Goal: Communication & Community: Answer question/provide support

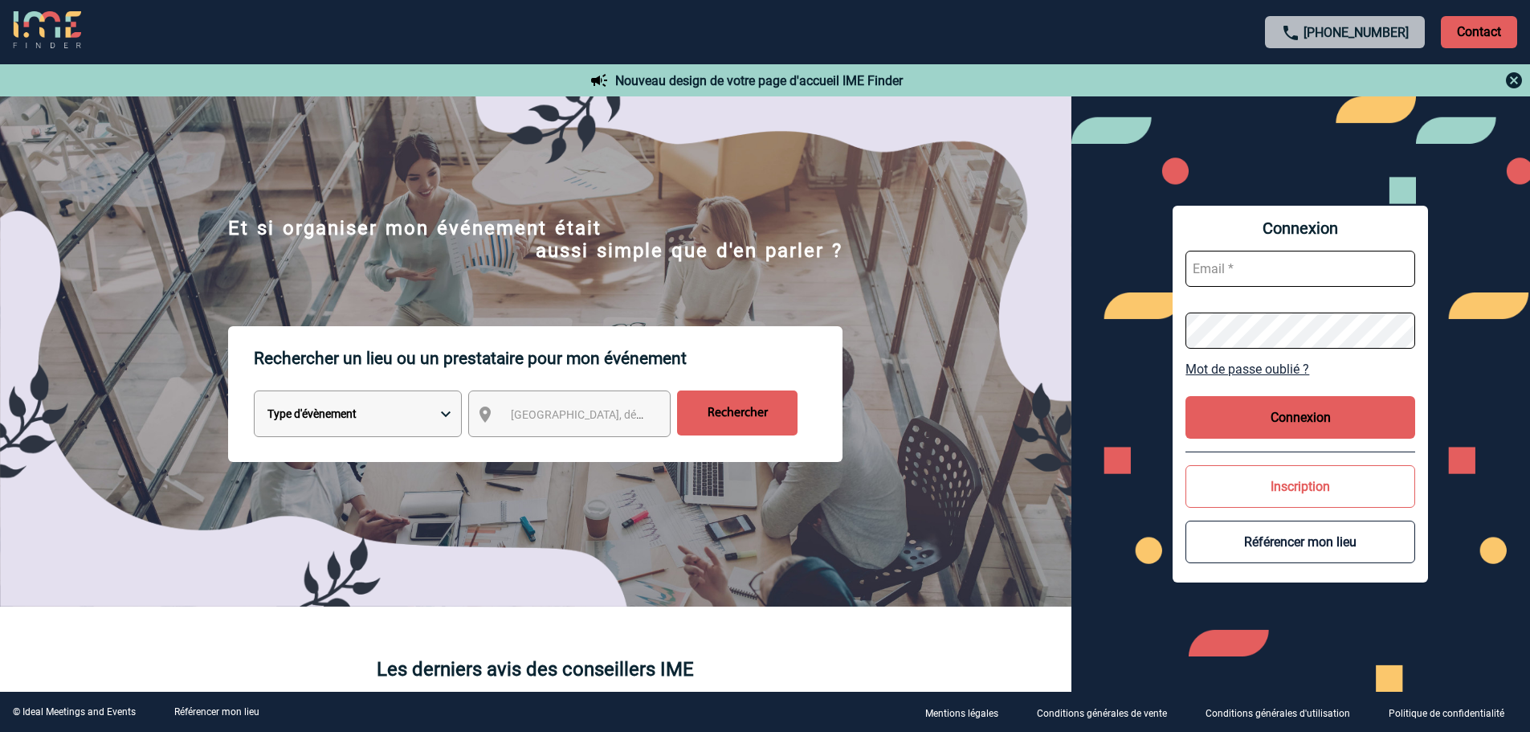
type input "gvacher@ime-groupe.com"
click at [1270, 402] on button "Connexion" at bounding box center [1300, 417] width 230 height 43
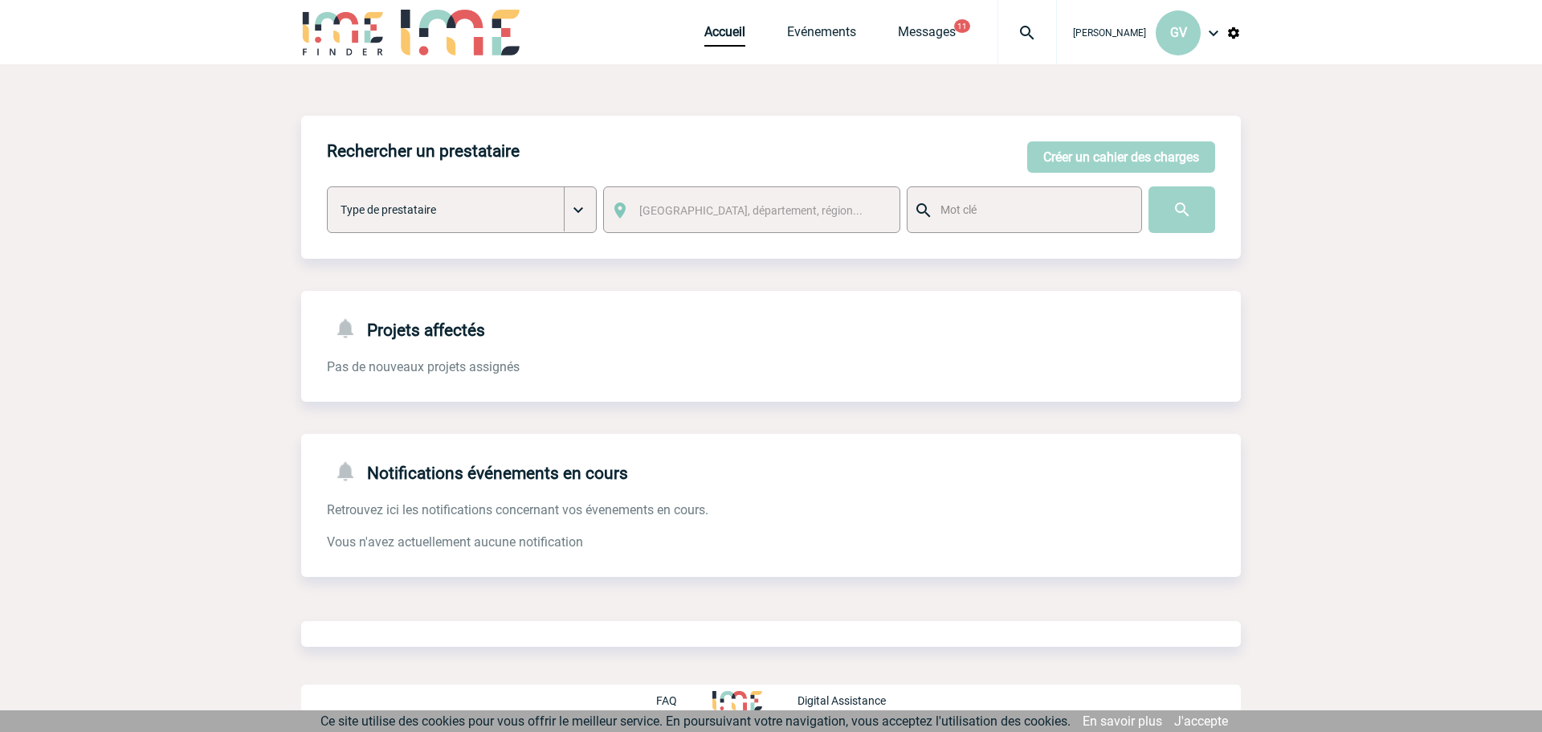
click at [1024, 41] on img at bounding box center [1027, 32] width 58 height 19
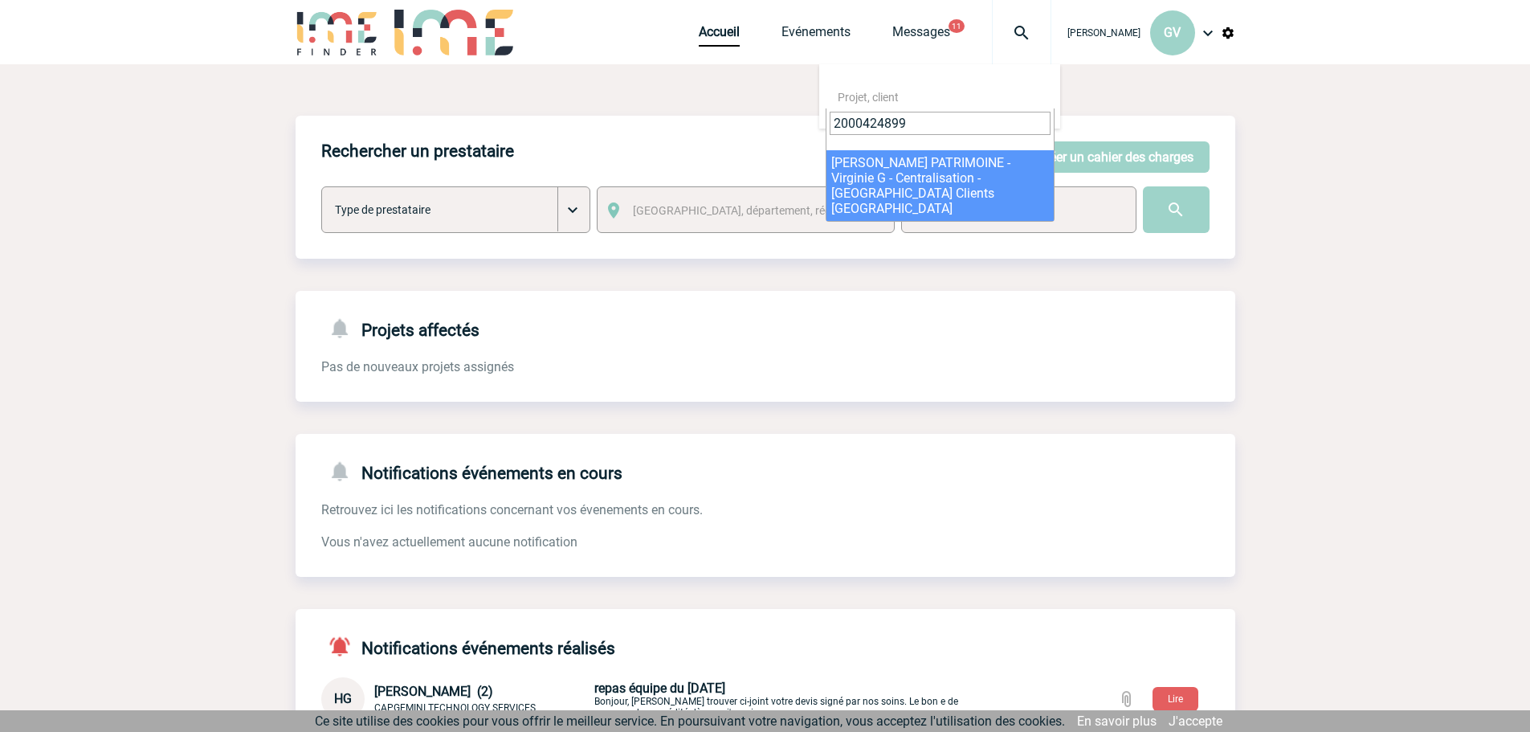
type input "2000424899"
select select "24400"
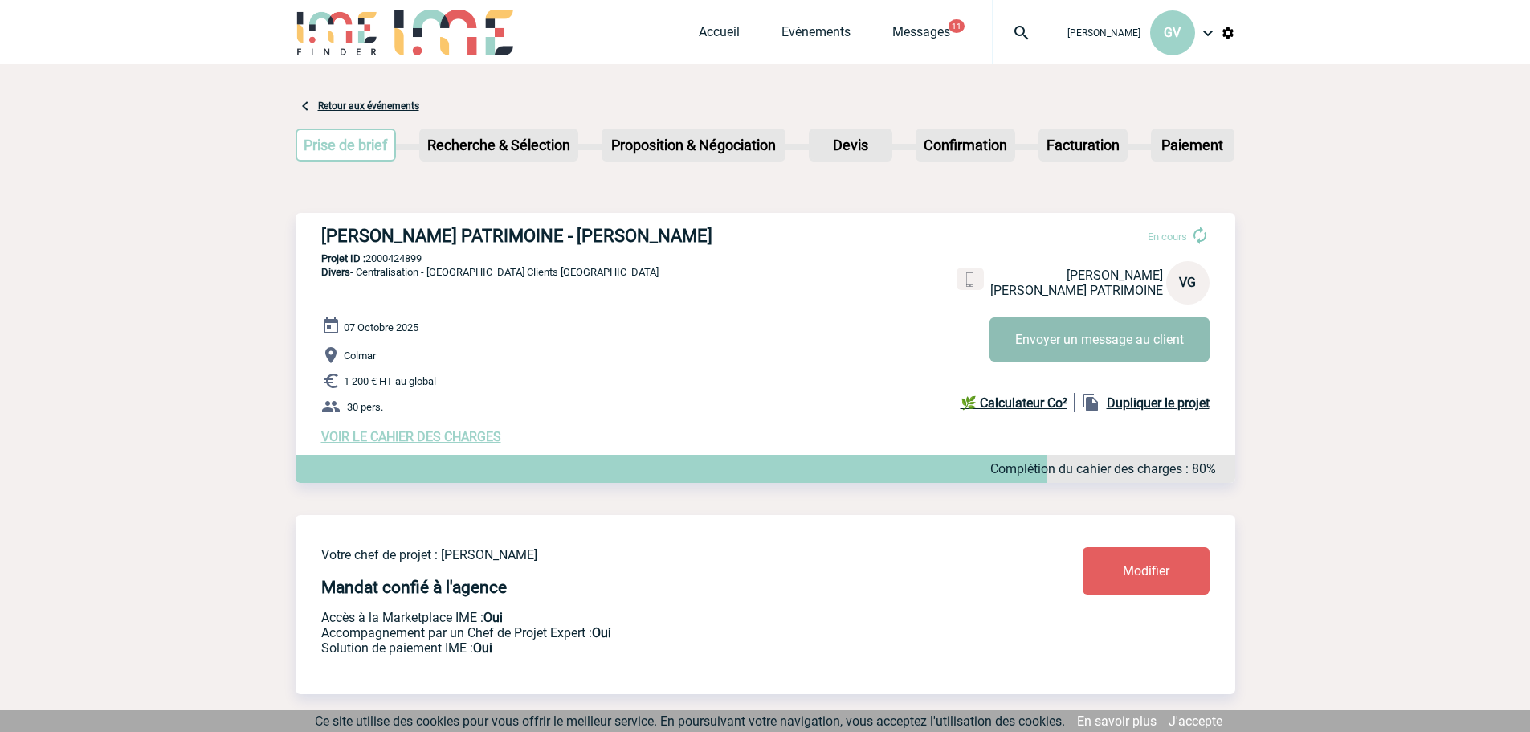
click at [1149, 340] on button "Envoyer un message au client" at bounding box center [1099, 339] width 220 height 44
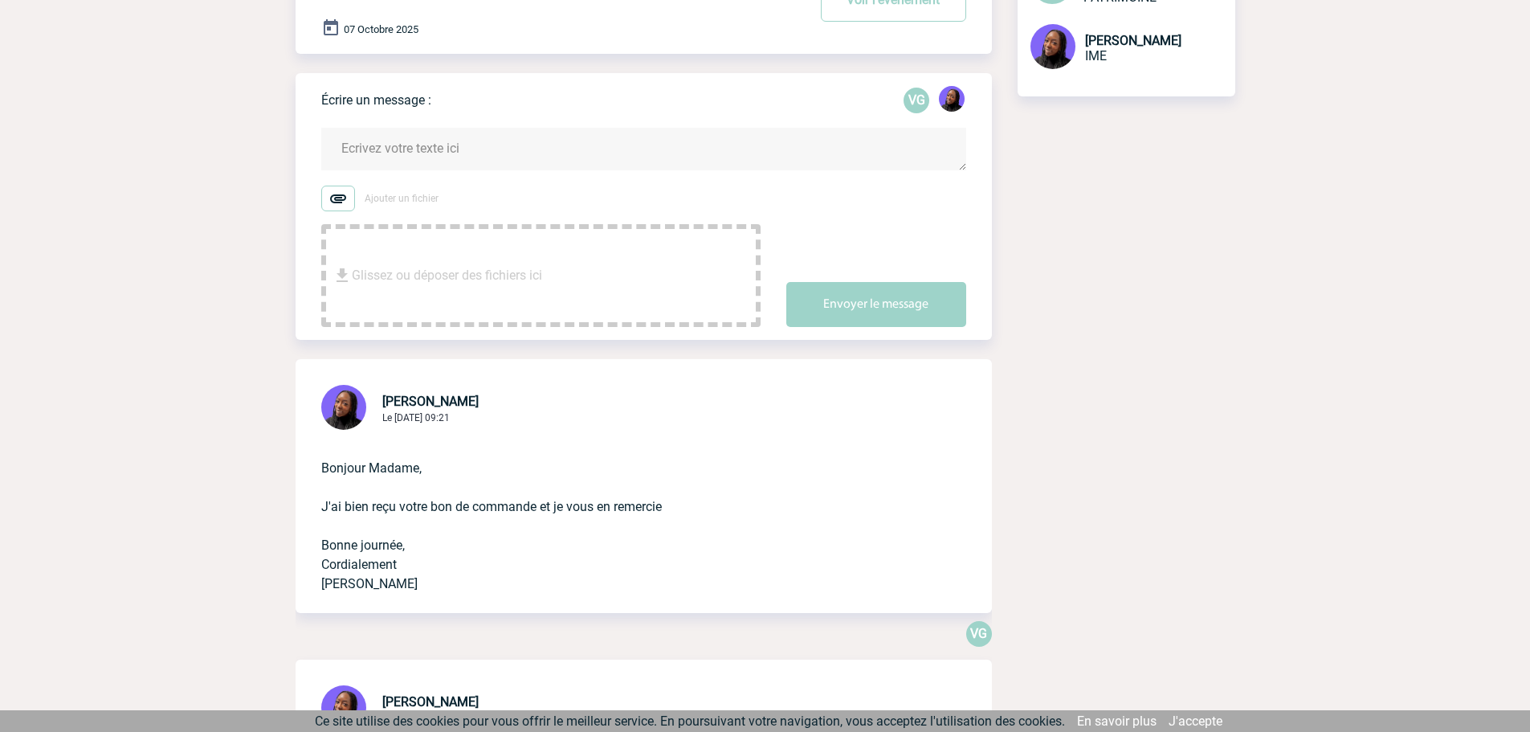
scroll to position [80, 0]
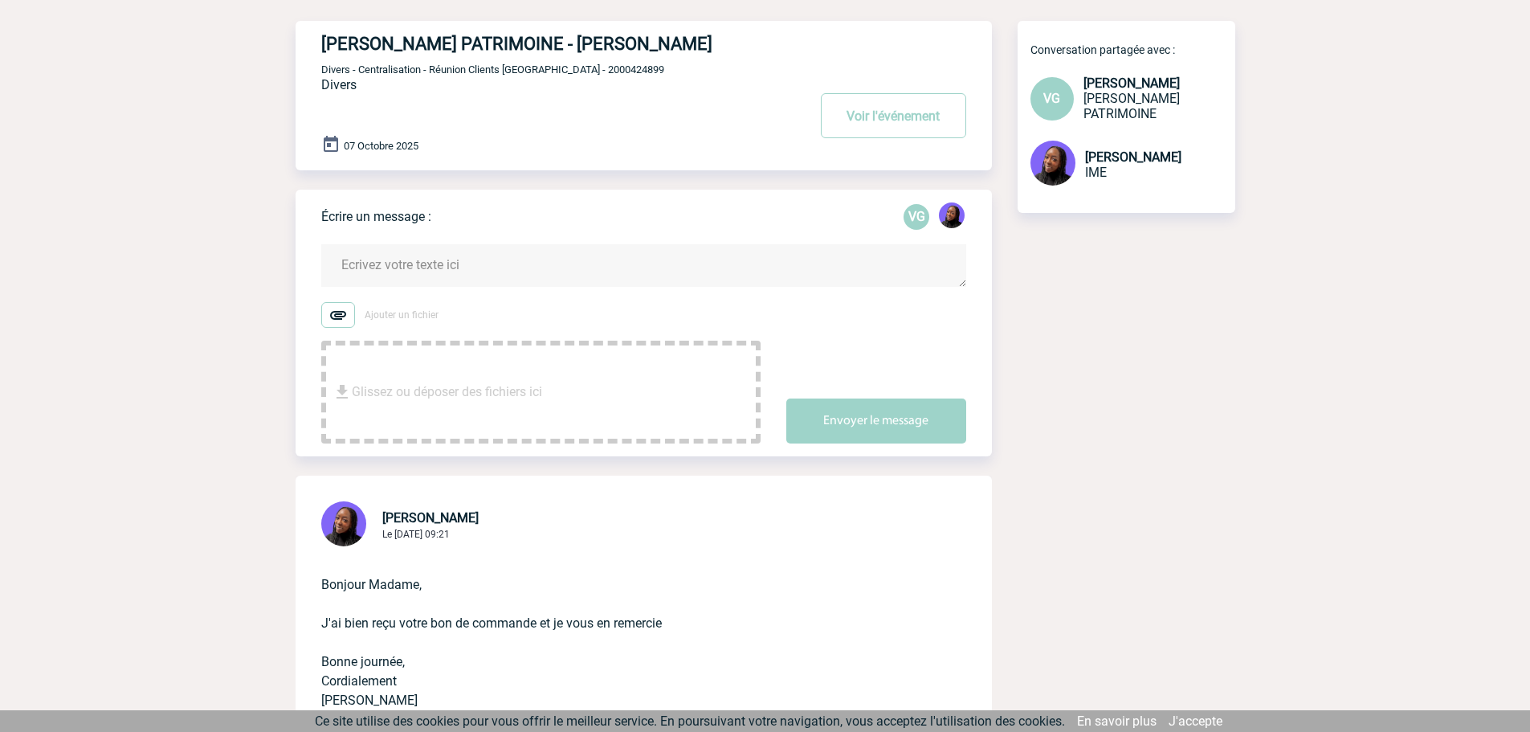
click at [701, 396] on div "Glissez ou déposer des fichiers ici" at bounding box center [540, 392] width 439 height 103
click at [421, 373] on span "Glissez ou déposer des fichiers ici" at bounding box center [447, 392] width 190 height 80
click at [532, 263] on textarea at bounding box center [643, 265] width 645 height 43
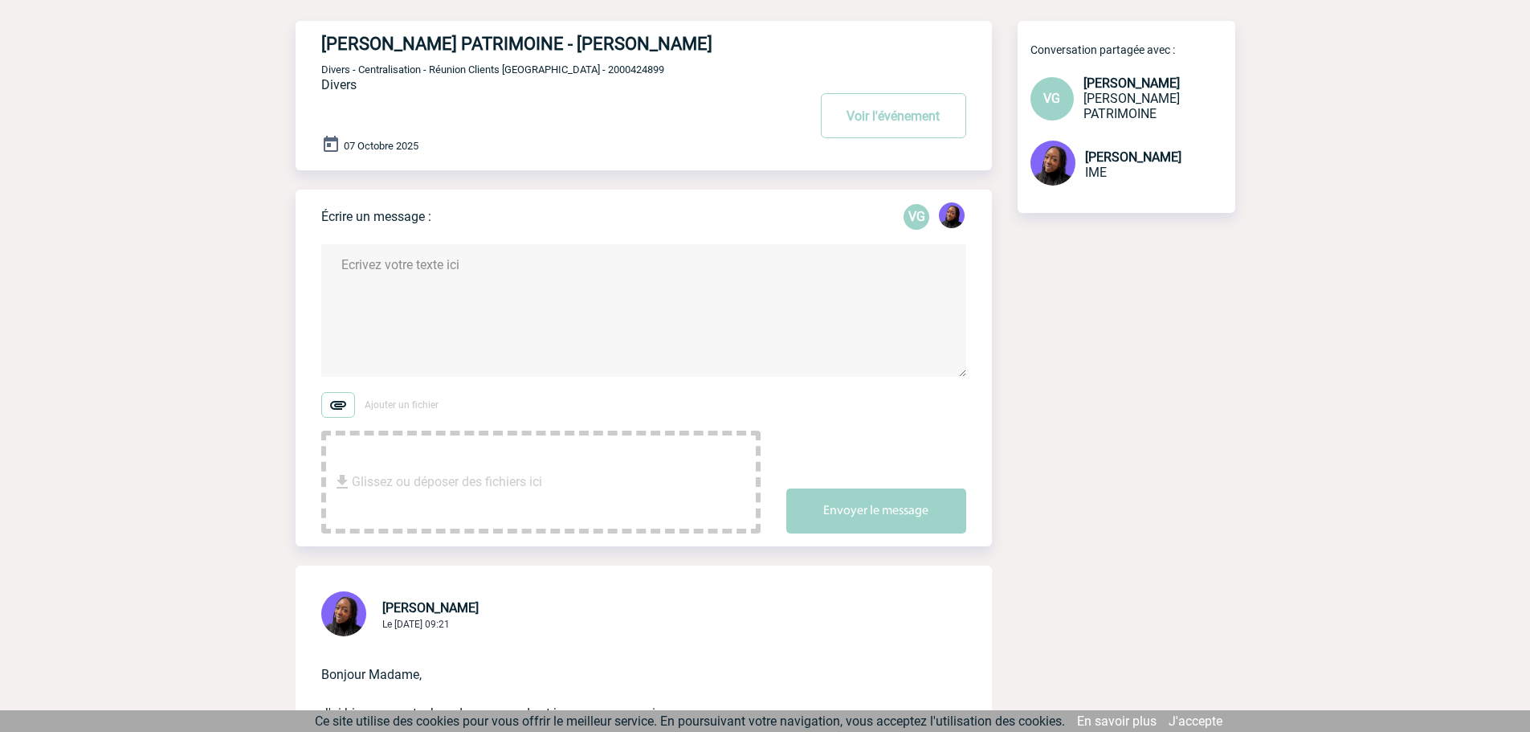
paste textarea "Bonjour, J'espère que vous allez bien, Le prestataire vient de nous transmettre…"
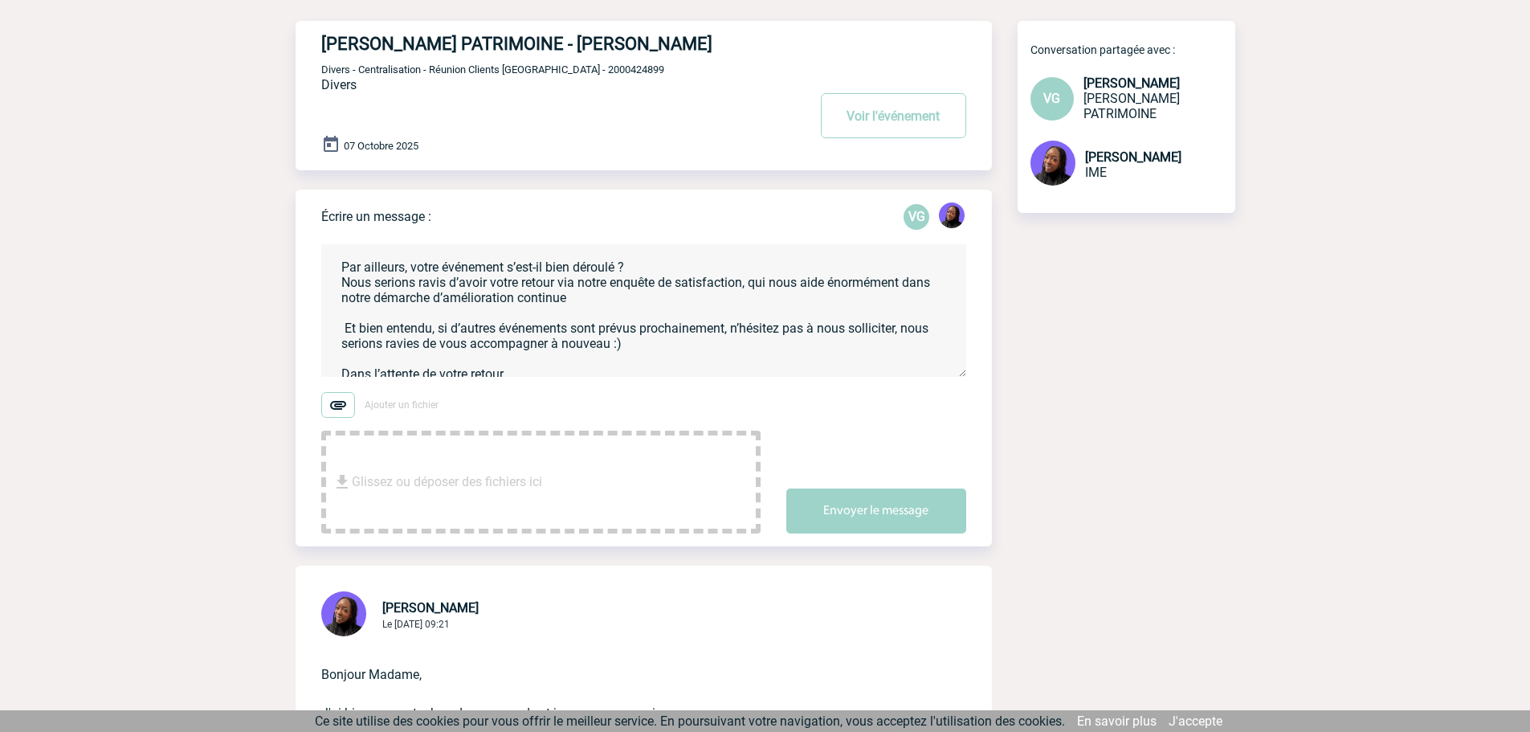
scroll to position [0, 0]
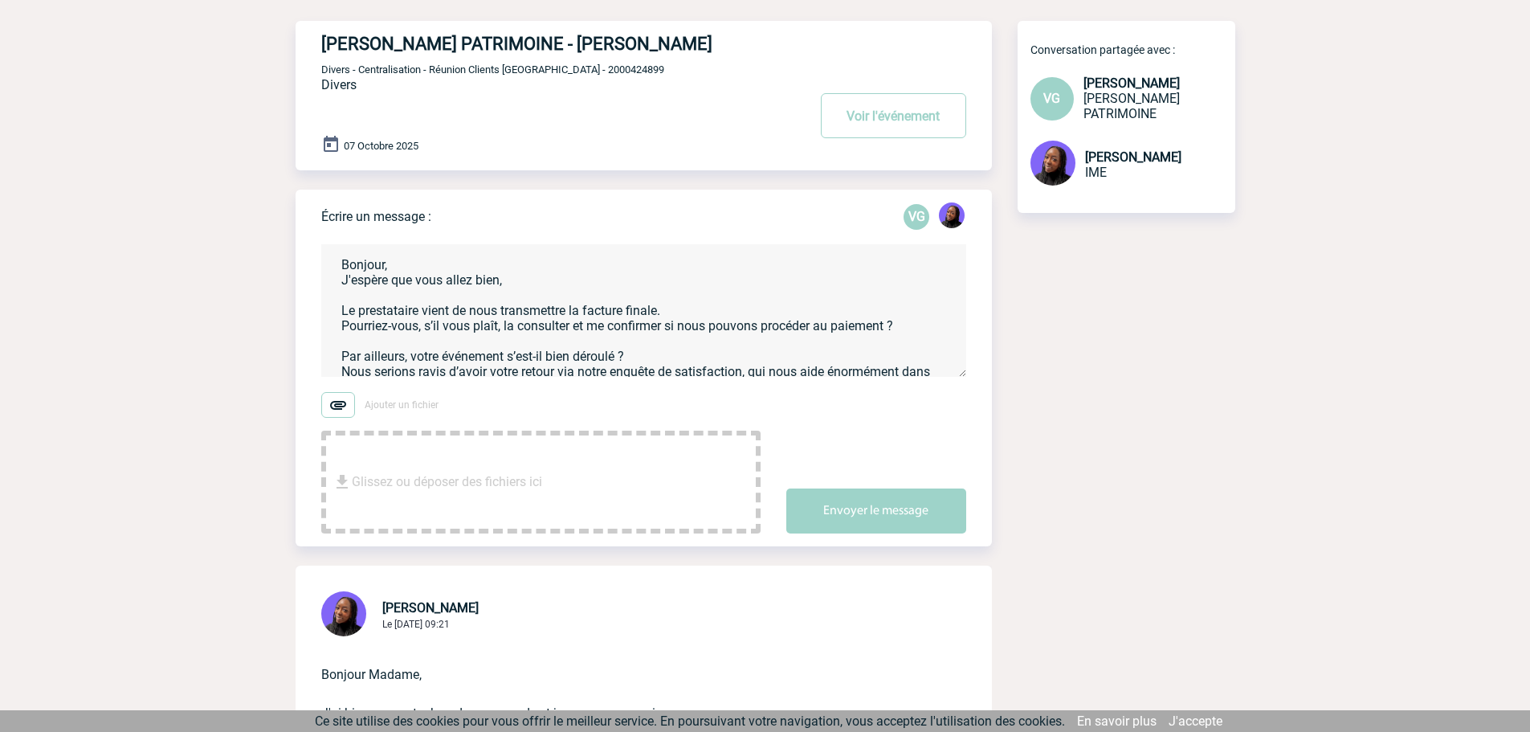
click at [381, 261] on textarea "Bonjour, J'espère que vous allez bien, Le prestataire vient de nous transmettre…" at bounding box center [643, 310] width 645 height 133
click at [385, 266] on textarea "Bonjour, J'espère que vous allez bien, Le prestataire vient de nous transmettre…" at bounding box center [643, 310] width 645 height 133
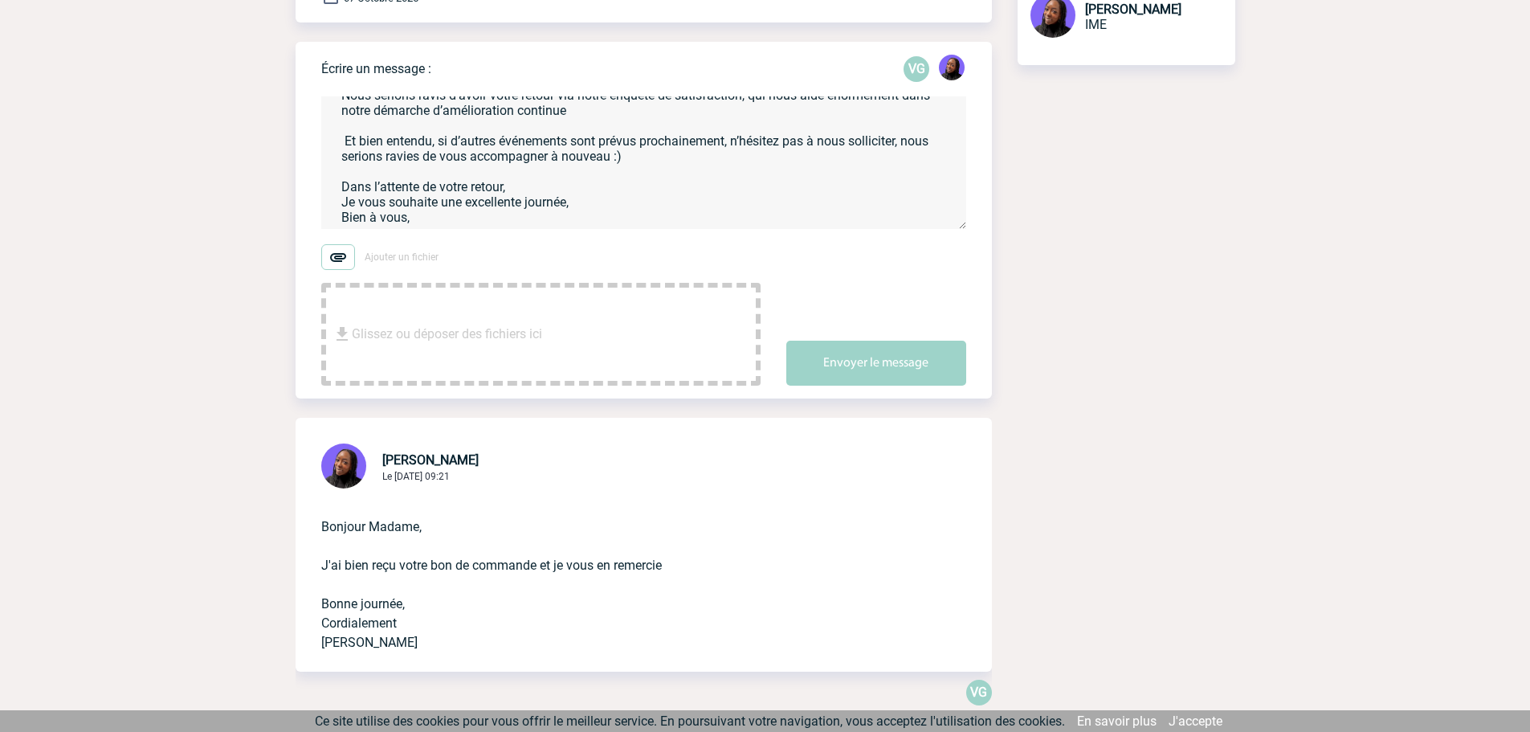
scroll to position [241, 0]
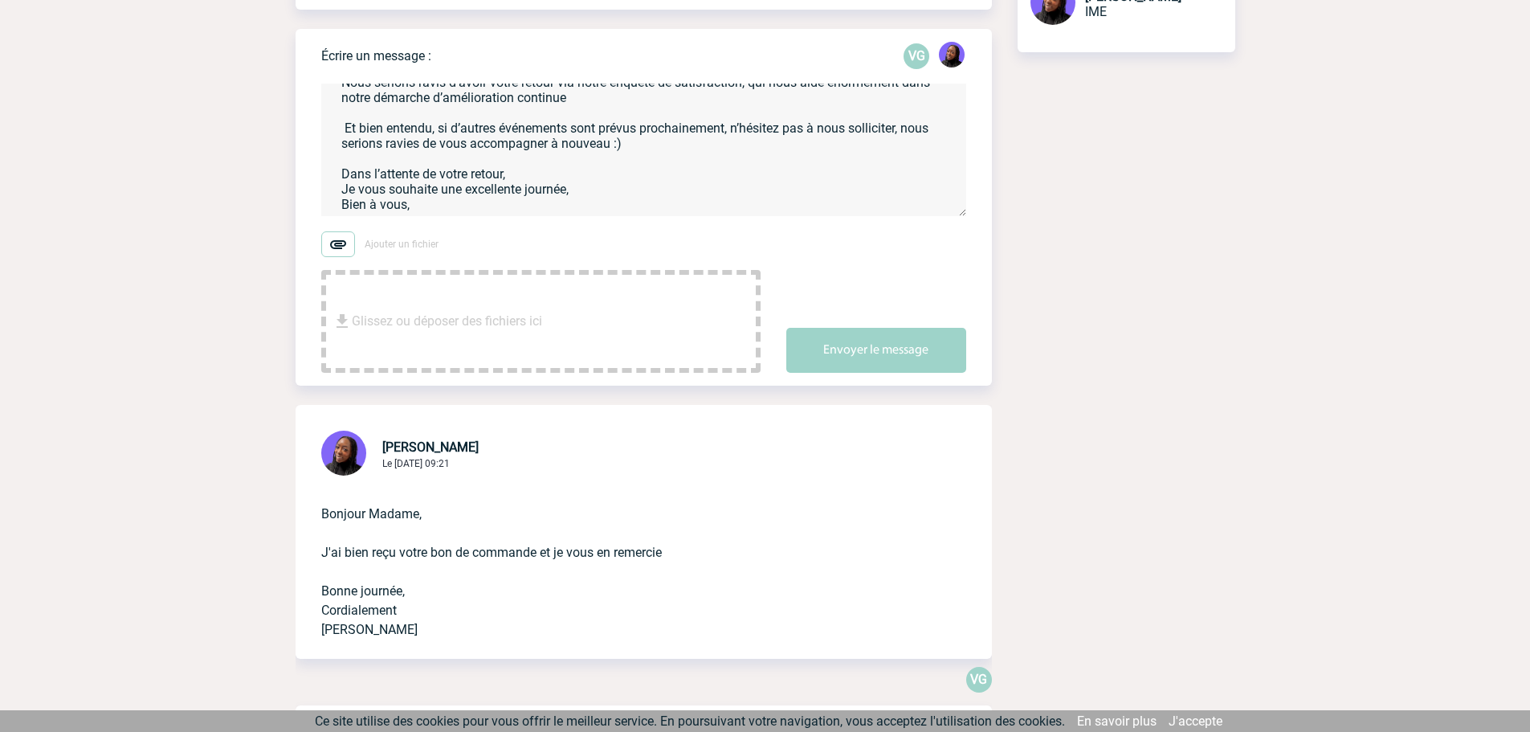
click at [410, 202] on textarea "Bonjour [PERSON_NAME], J'espère que vous allez bien, Le prestataire vient de no…" at bounding box center [643, 150] width 645 height 133
click at [438, 186] on textarea "Bonjour [PERSON_NAME], J'espère que vous allez bien, Le prestataire vient de no…" at bounding box center [643, 150] width 645 height 133
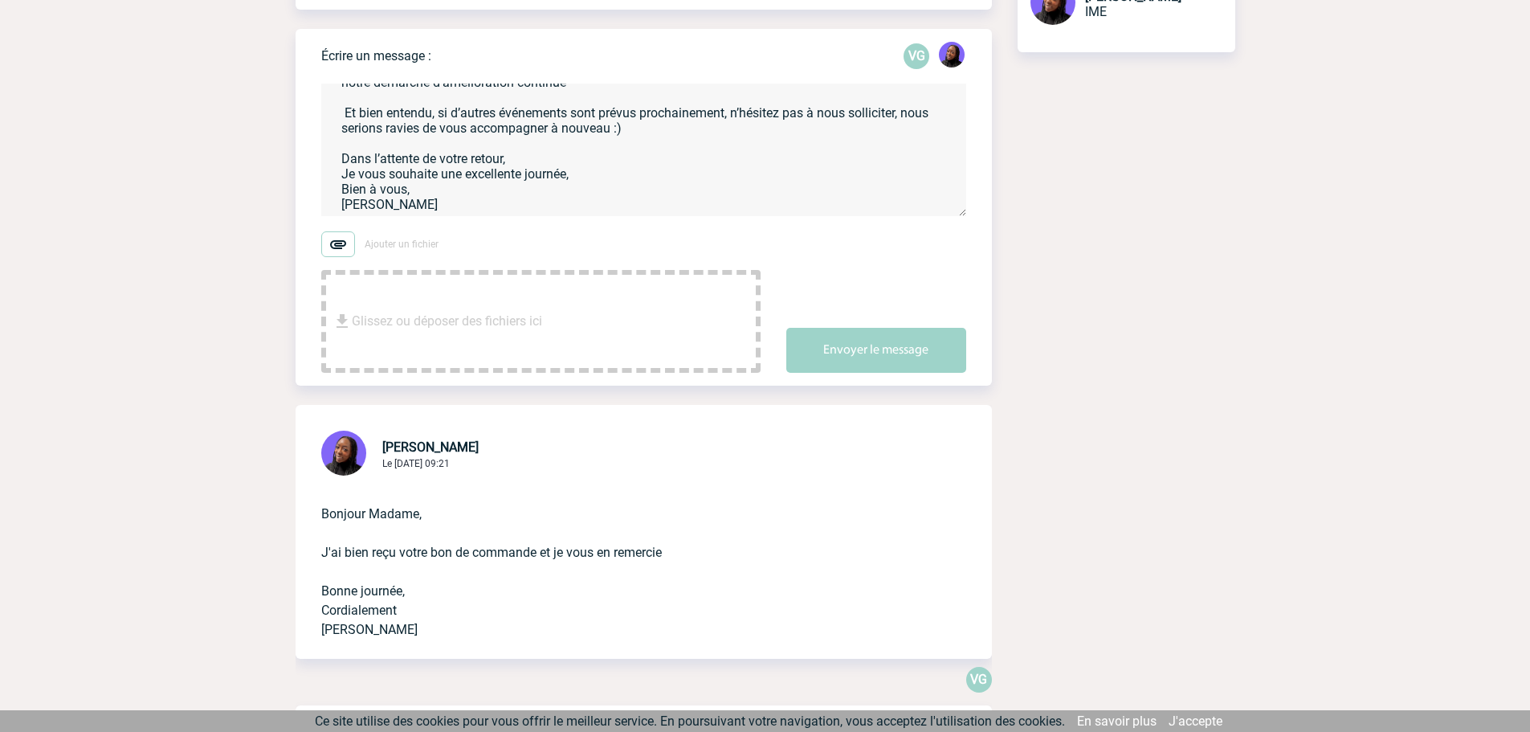
type textarea "Bonjour [PERSON_NAME], J'espère que vous allez bien, Le prestataire vient de no…"
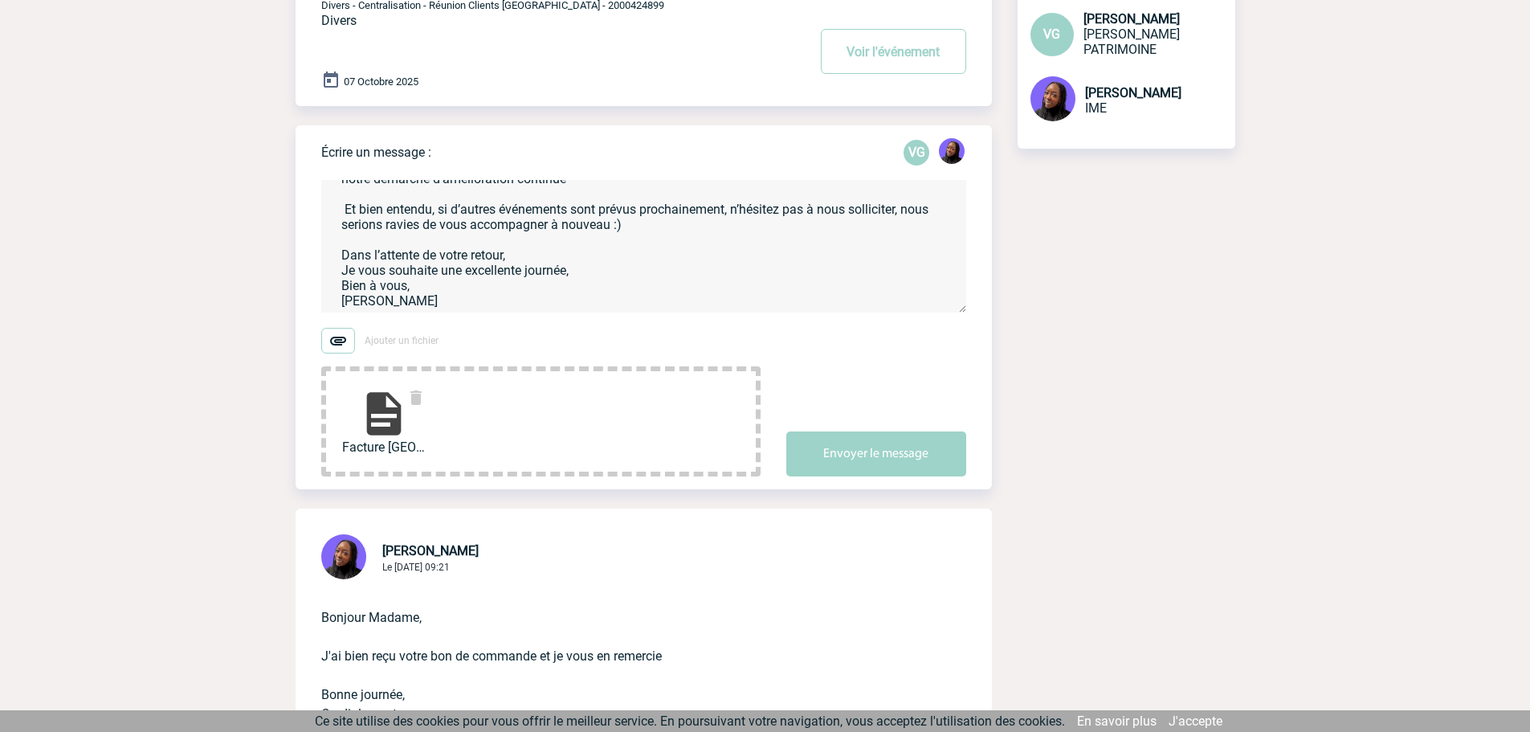
scroll to position [321, 0]
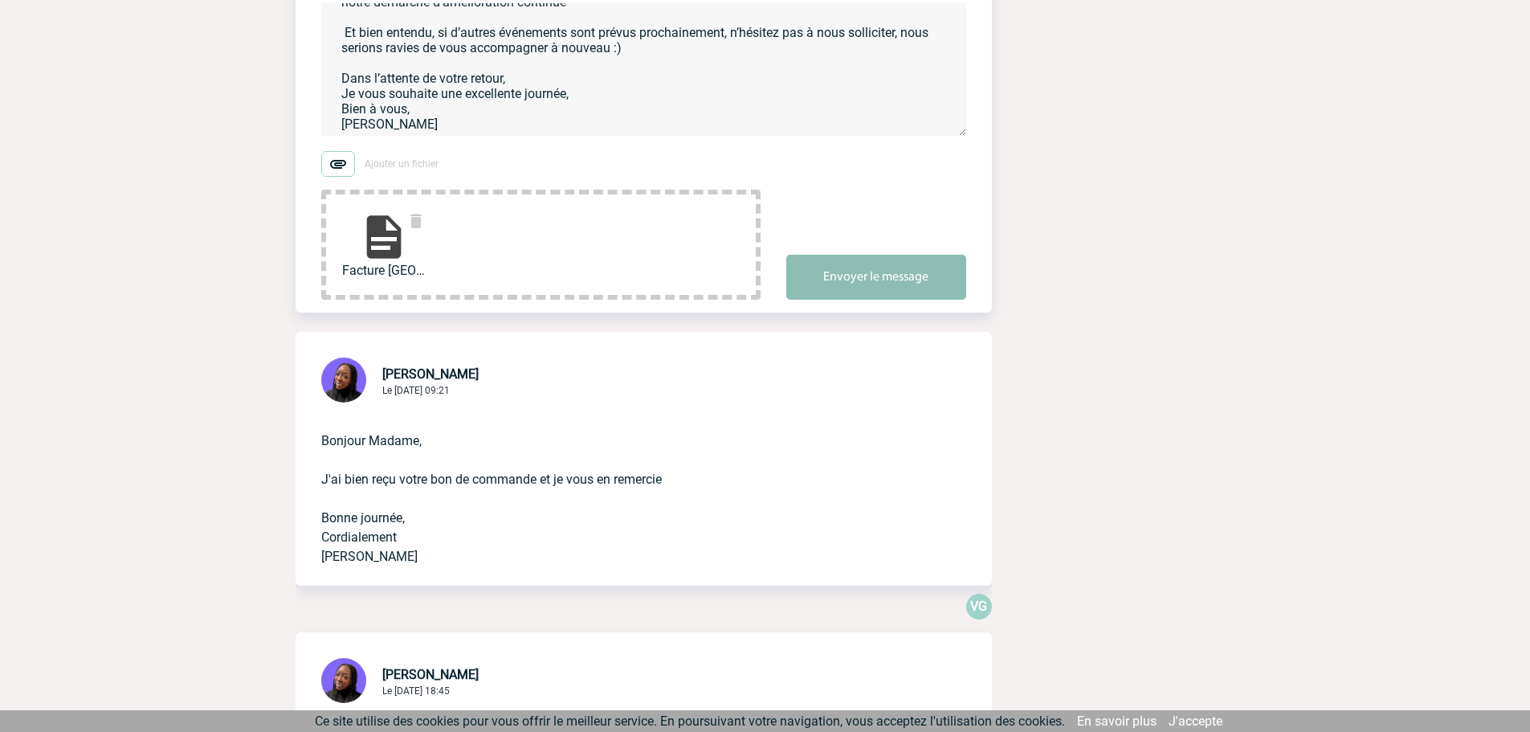
click at [889, 270] on button "Envoyer le message" at bounding box center [876, 277] width 180 height 45
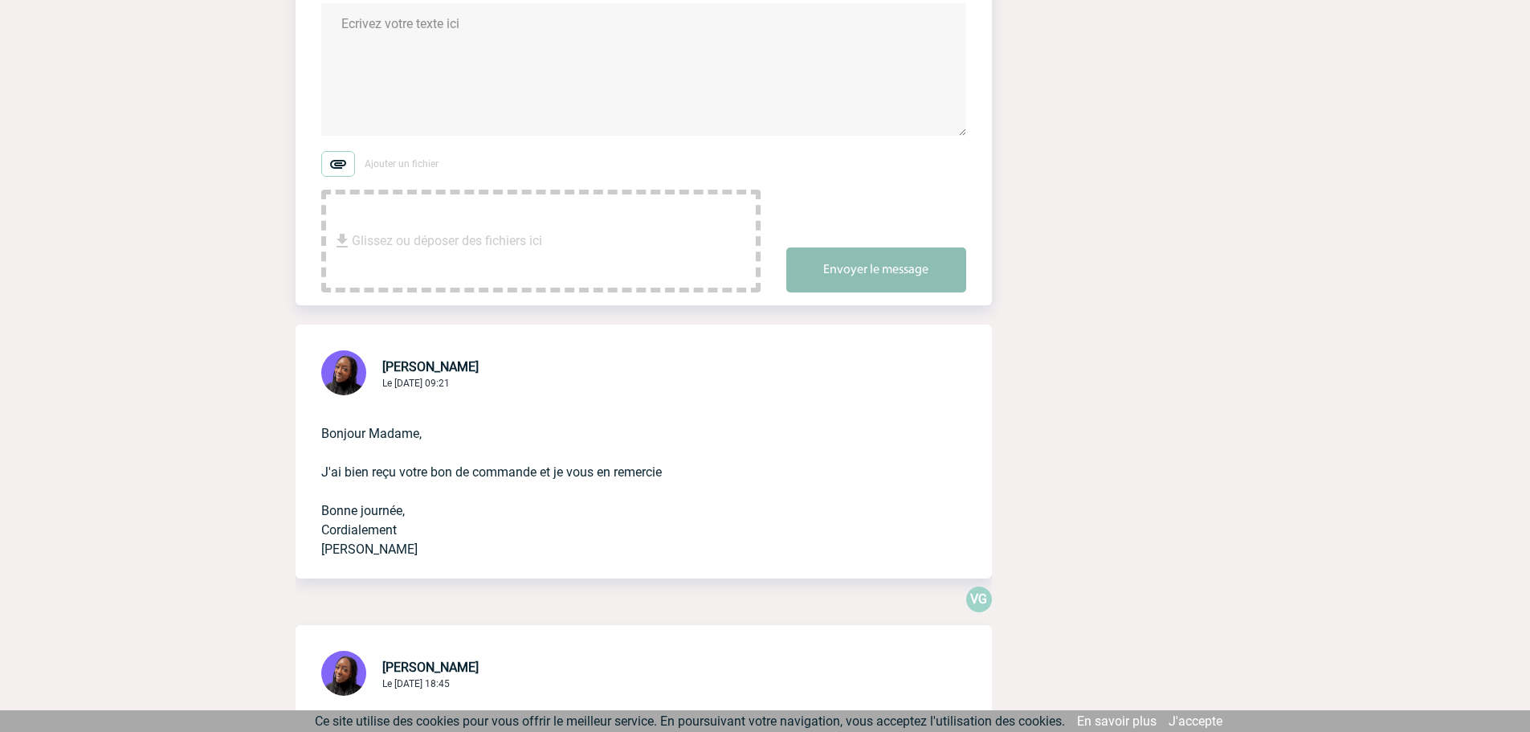
scroll to position [0, 0]
